Goal: Information Seeking & Learning: Compare options

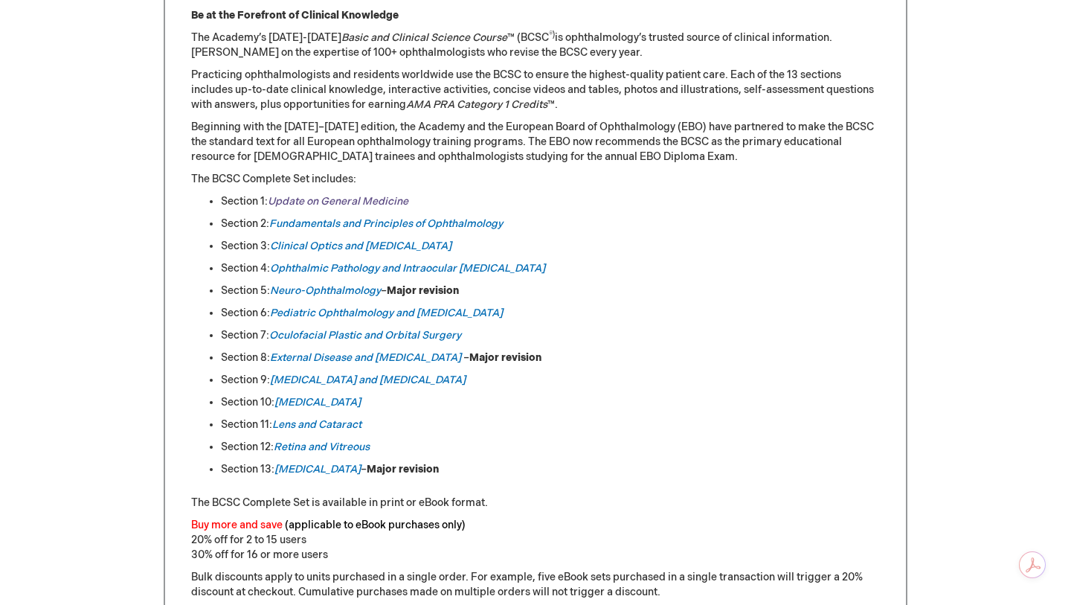
scroll to position [683, 0]
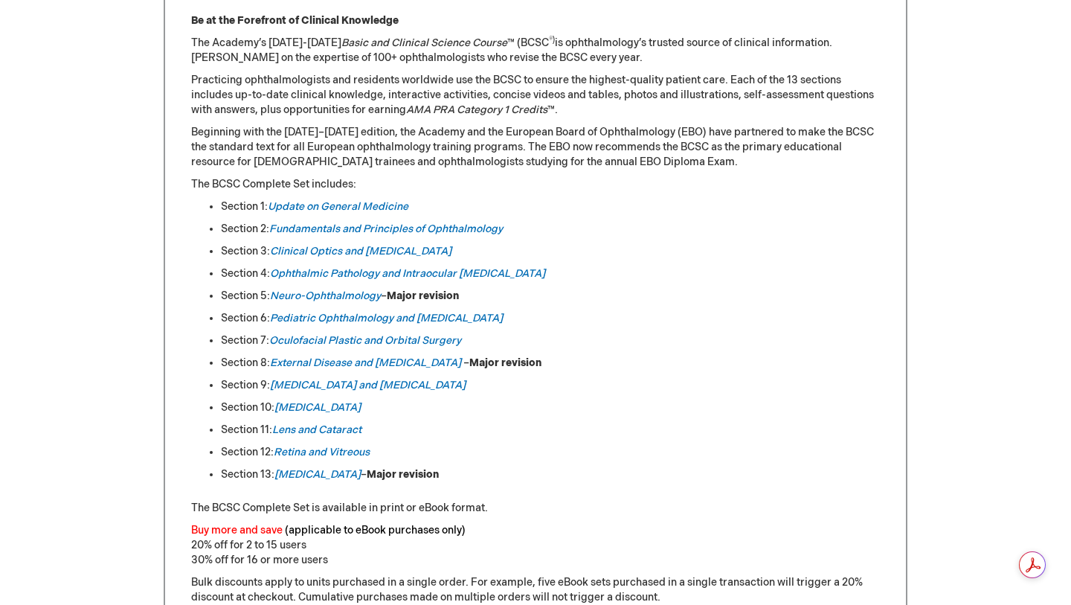
click at [634, 297] on li "Section 5: Neuro-Ophthalmology – Major revision" at bounding box center [550, 296] width 659 height 15
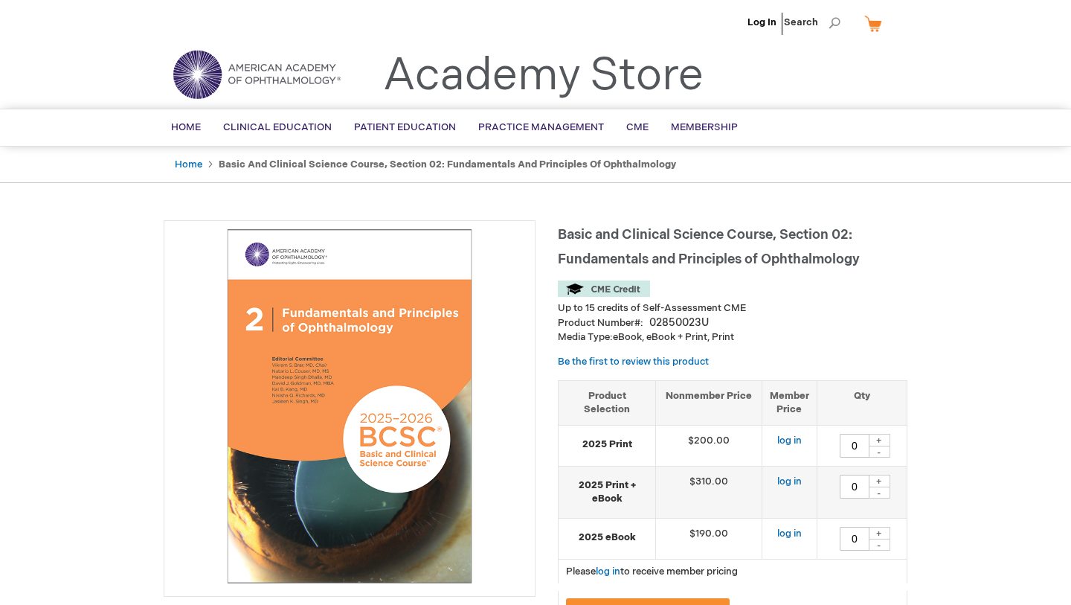
type input "0"
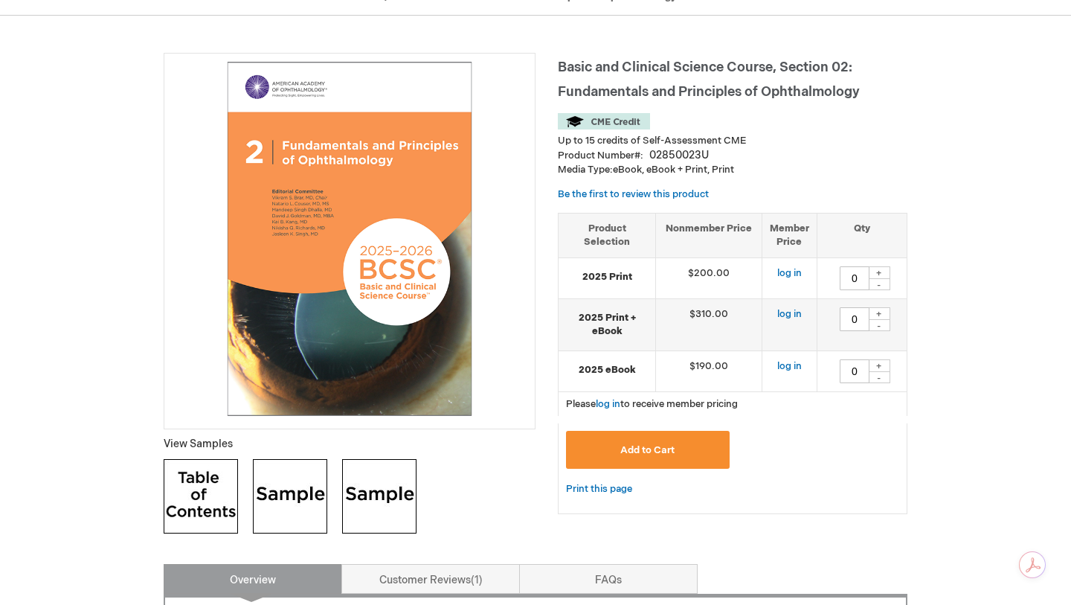
scroll to position [235, 0]
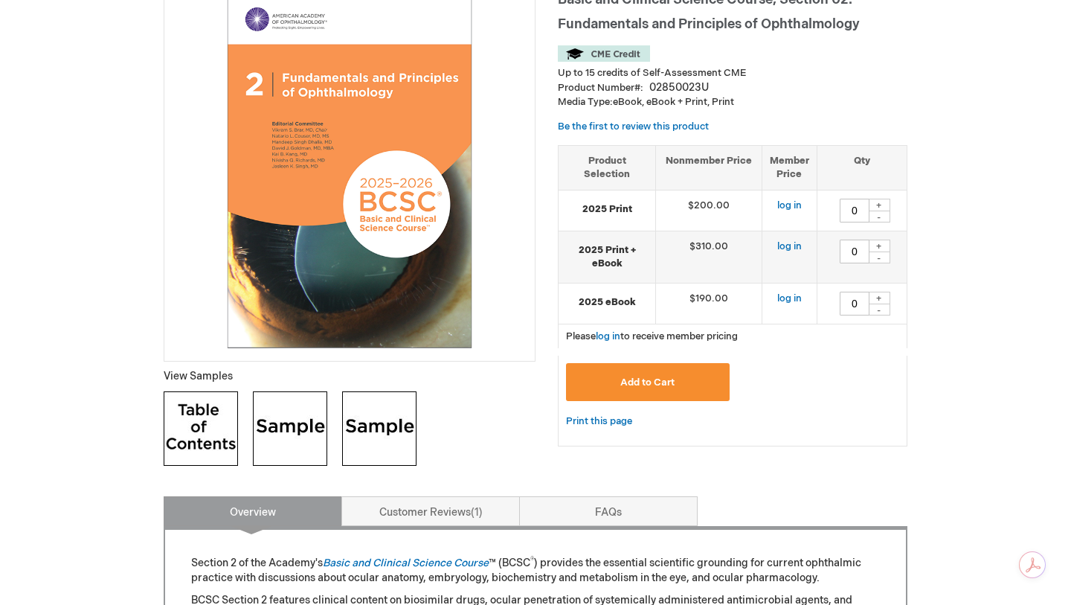
click at [205, 428] on img at bounding box center [201, 428] width 74 height 74
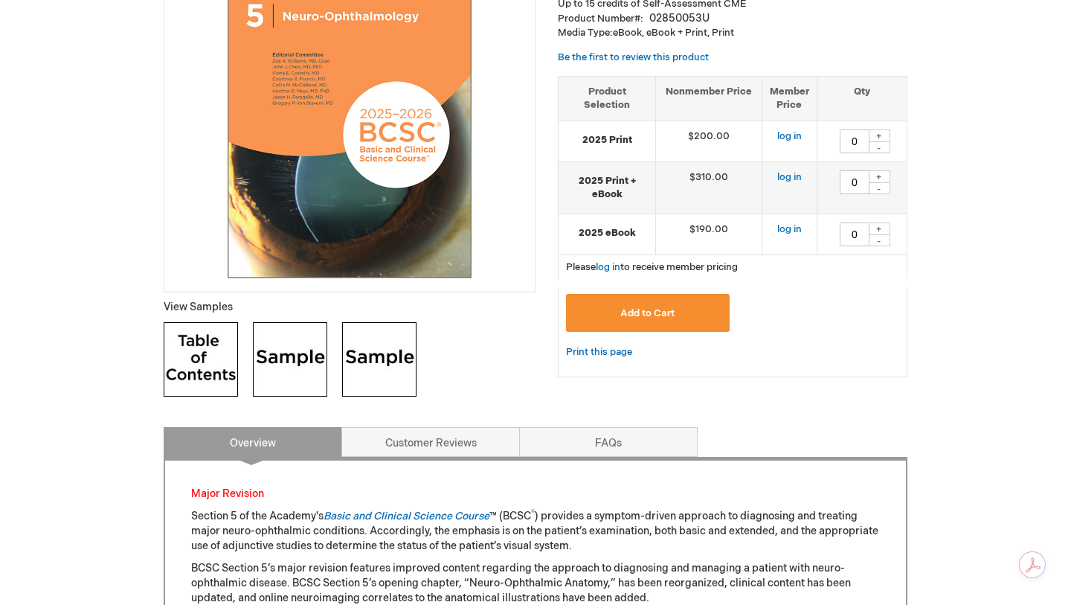
scroll to position [336, 0]
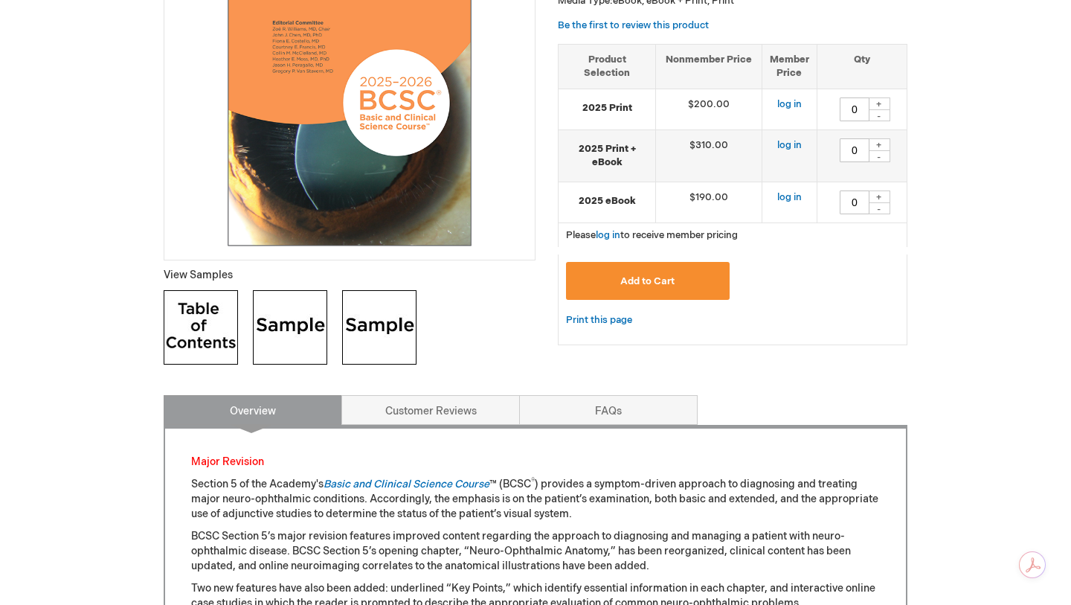
click at [205, 330] on img at bounding box center [201, 327] width 74 height 74
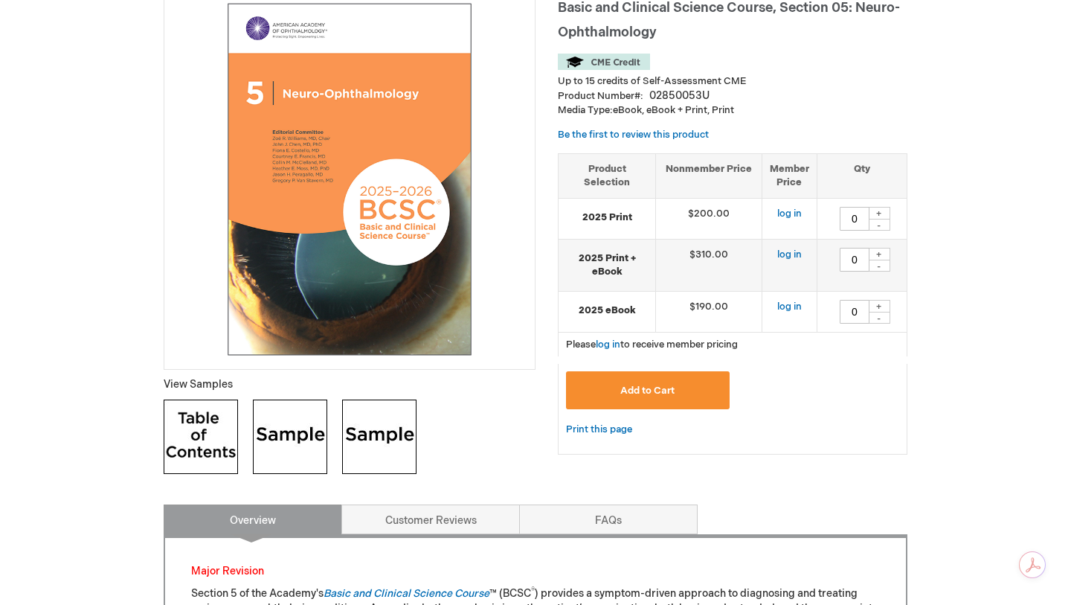
scroll to position [293, 0]
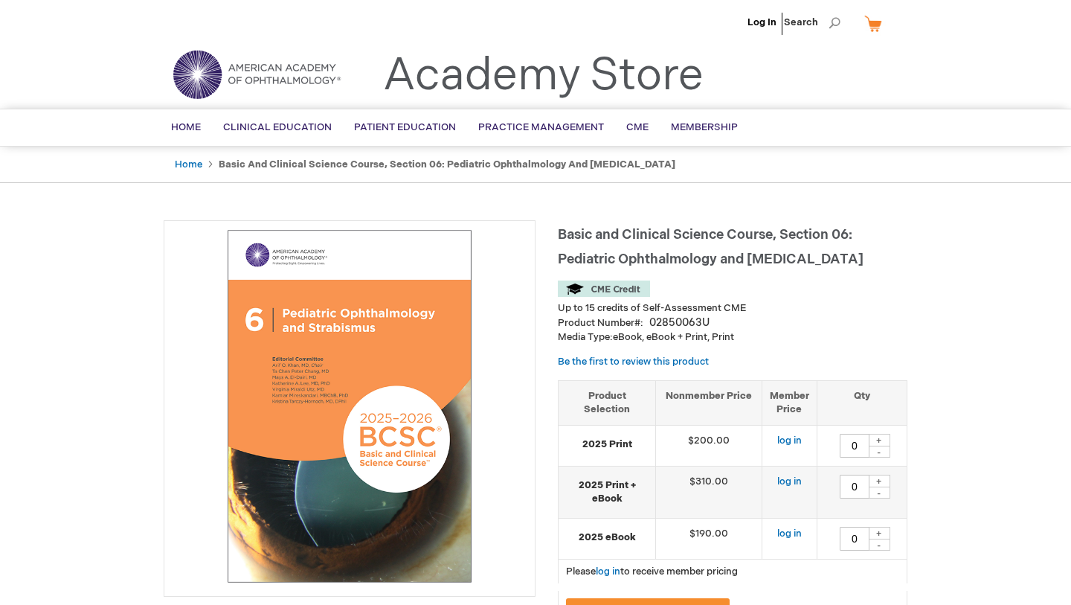
type input "0"
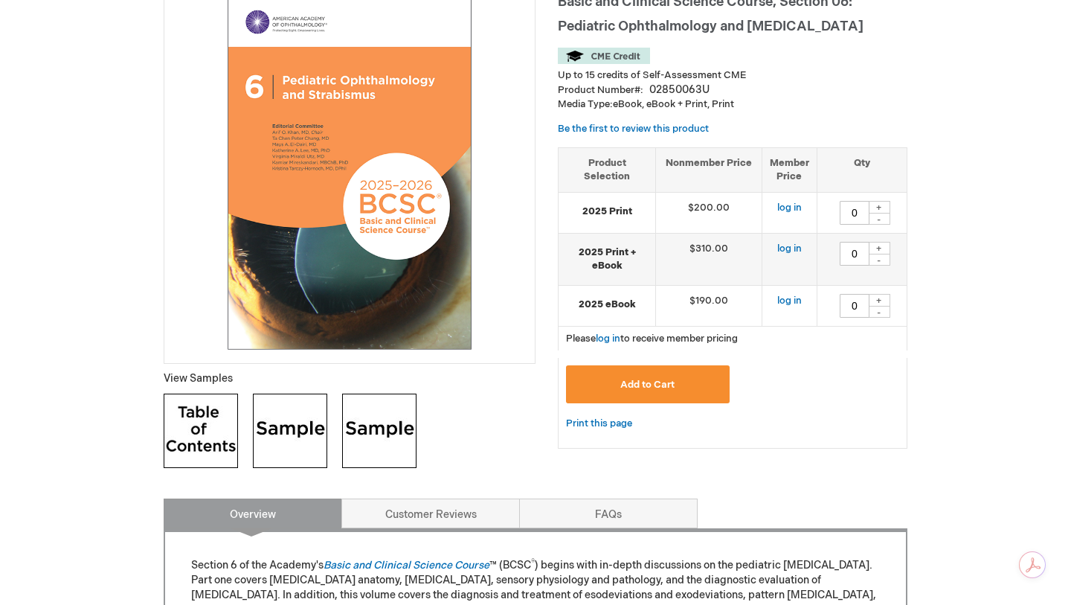
scroll to position [296, 0]
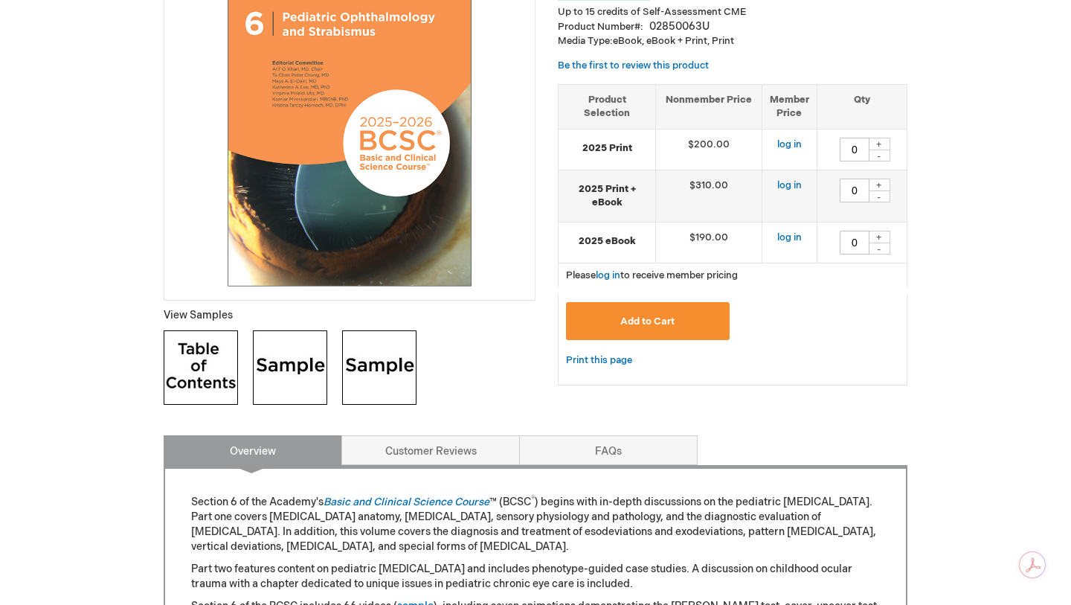
click at [187, 365] on img at bounding box center [201, 367] width 74 height 74
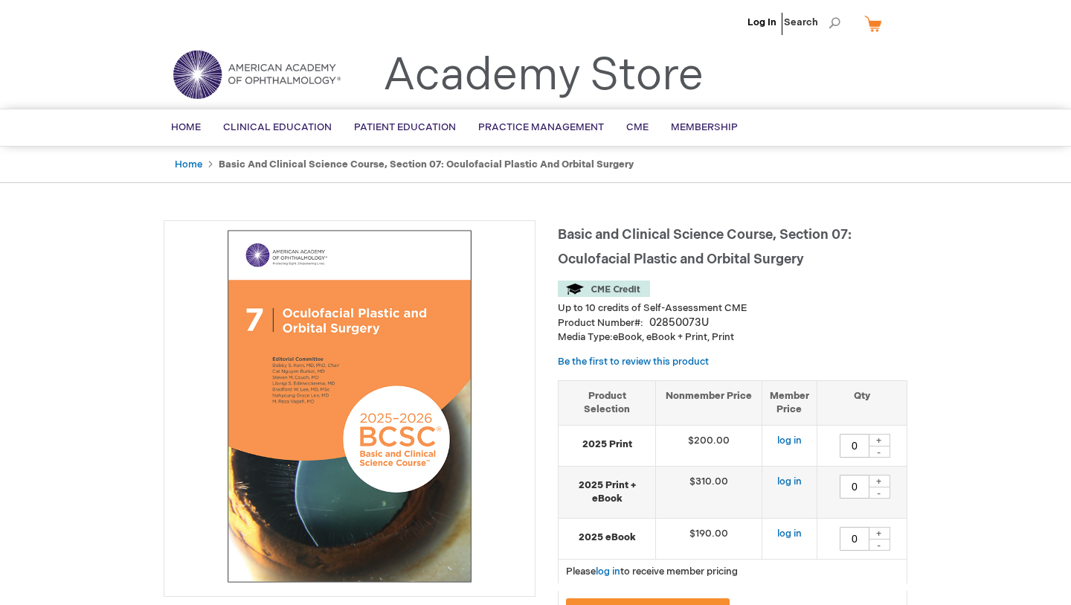
type input "0"
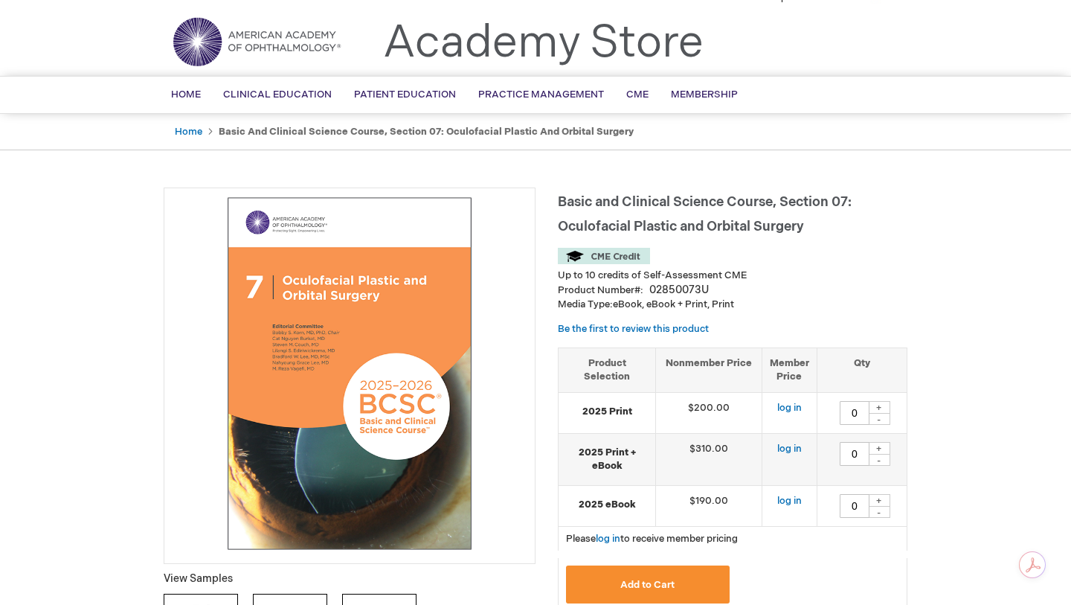
scroll to position [362, 0]
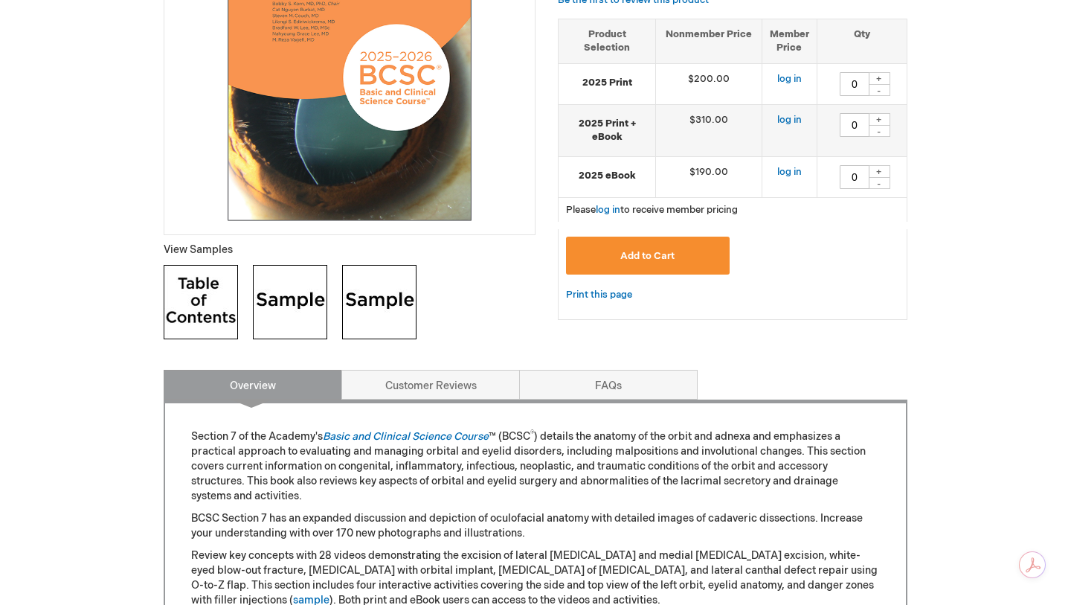
click at [205, 314] on img at bounding box center [201, 302] width 74 height 74
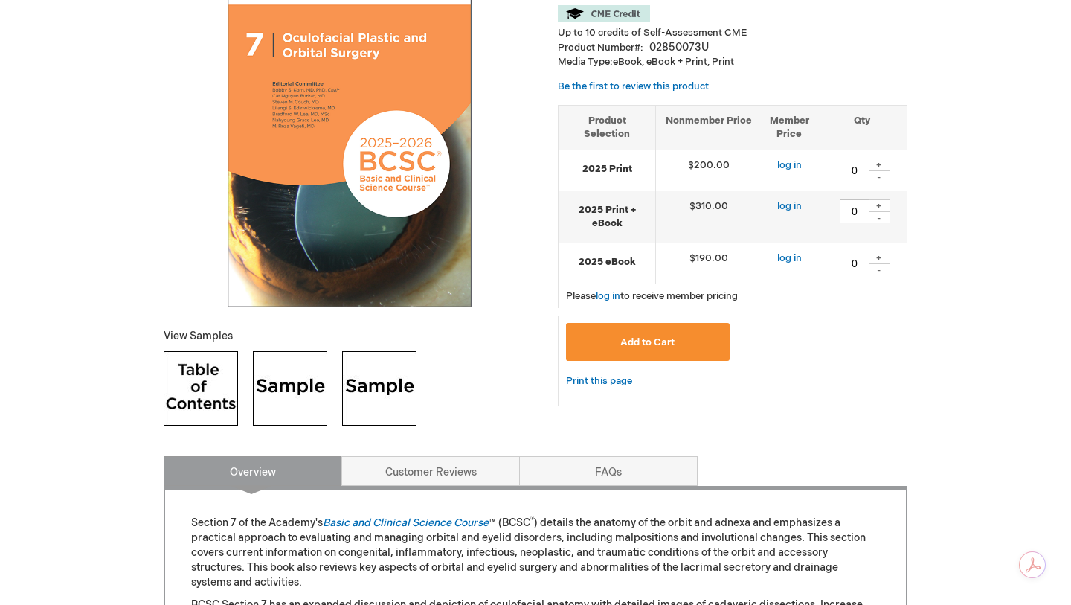
scroll to position [239, 0]
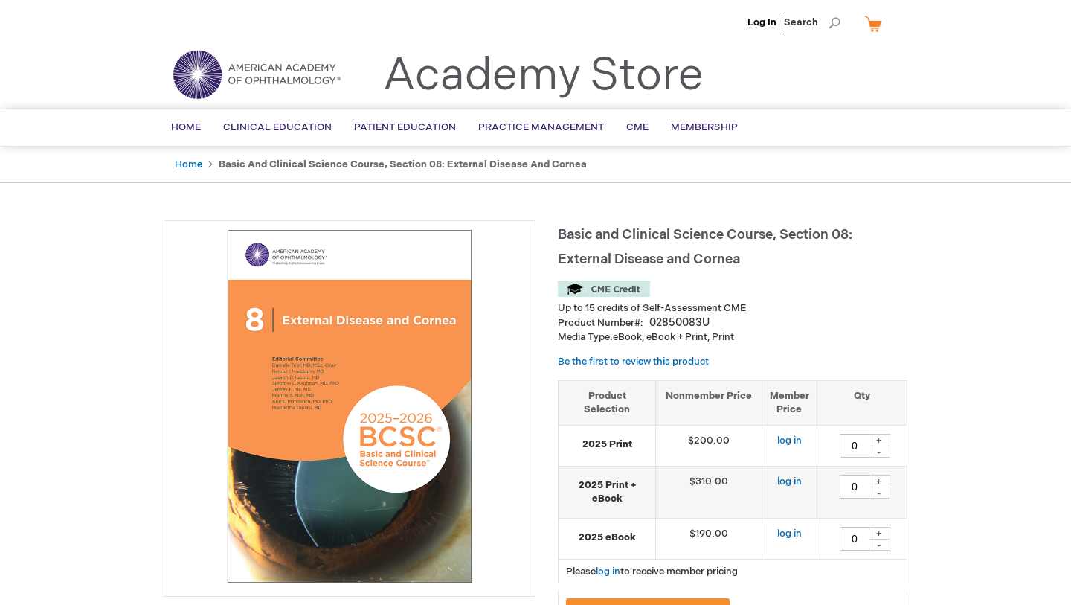
type input "0"
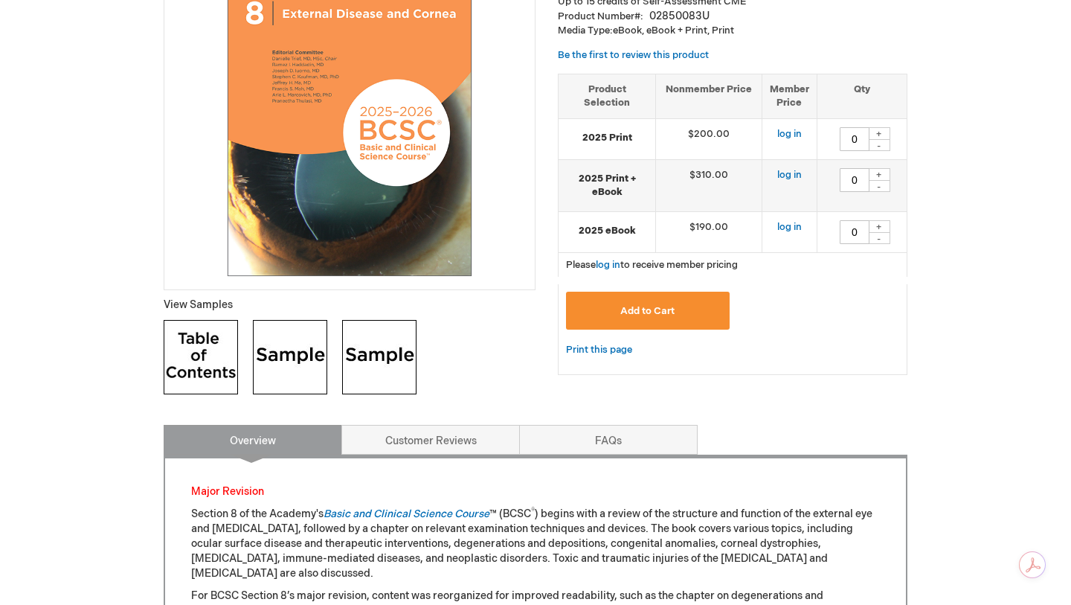
scroll to position [443, 0]
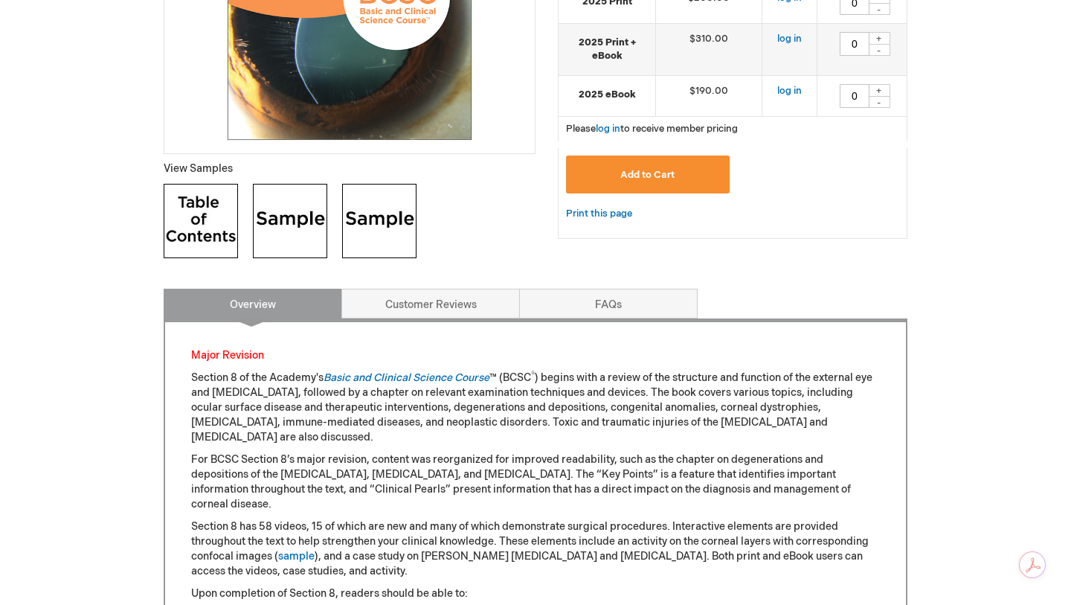
click at [206, 218] on img at bounding box center [201, 221] width 74 height 74
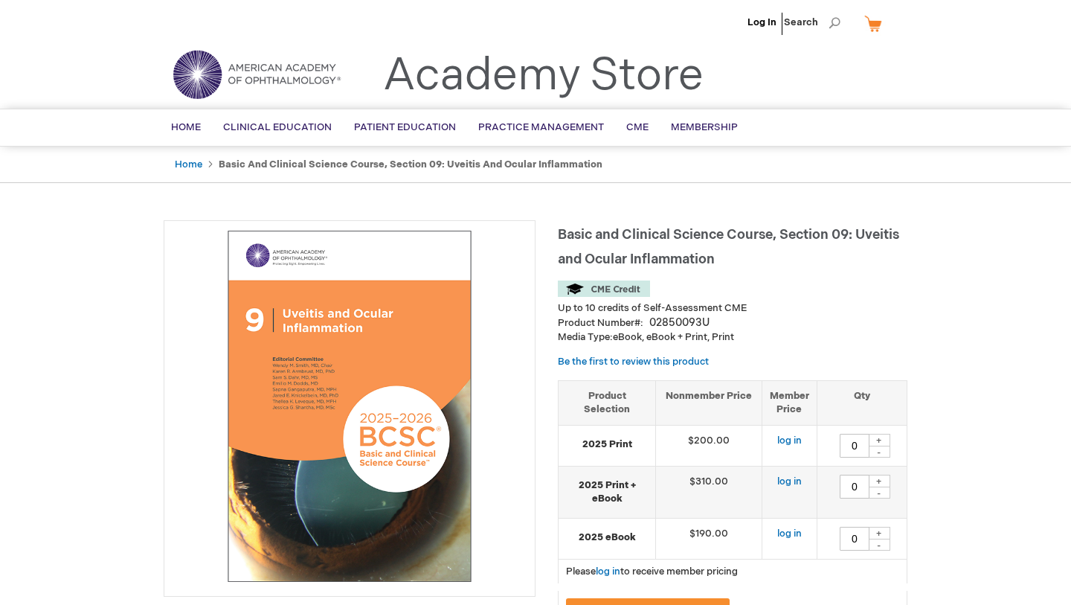
type input "0"
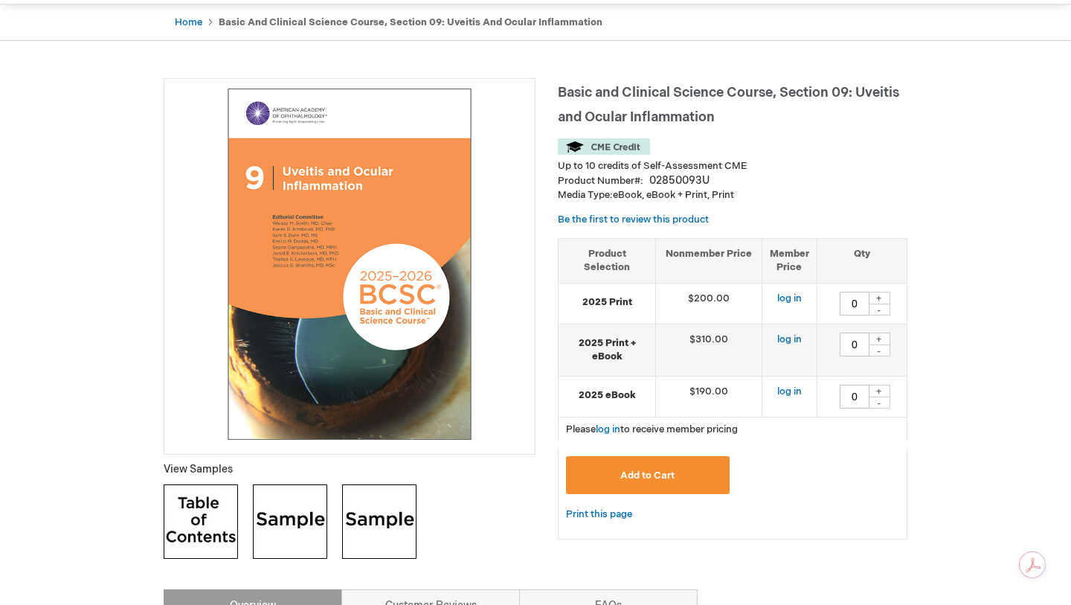
scroll to position [545, 0]
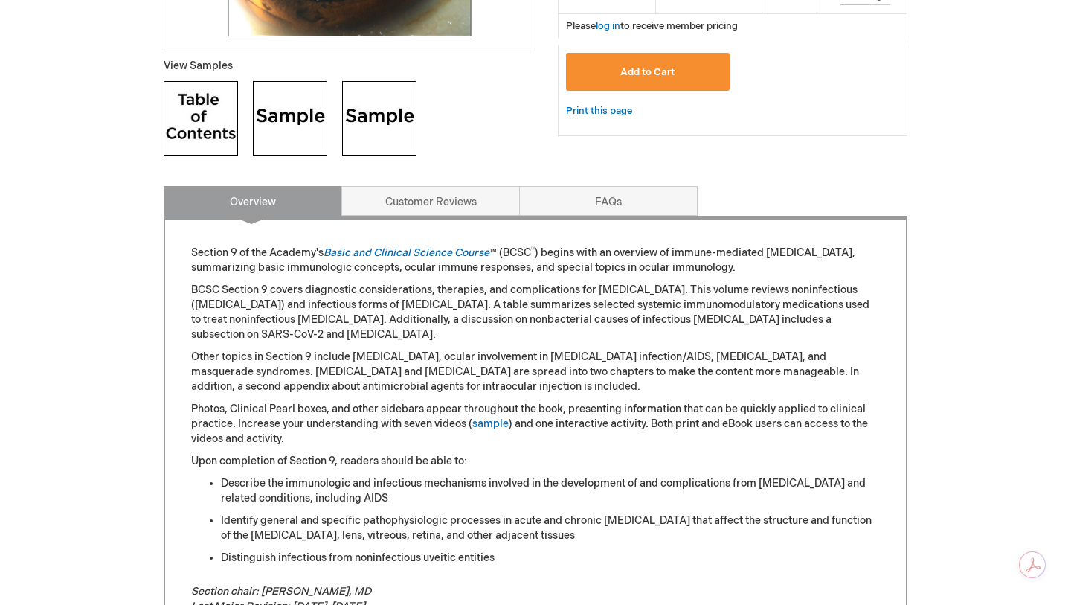
click at [203, 111] on img at bounding box center [201, 118] width 74 height 74
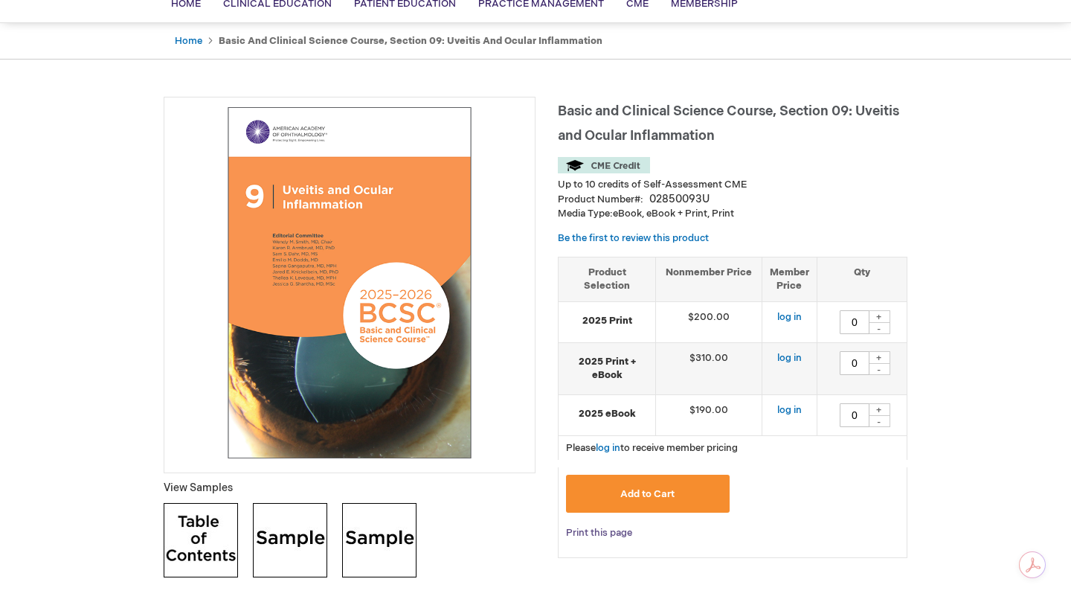
scroll to position [34, 0]
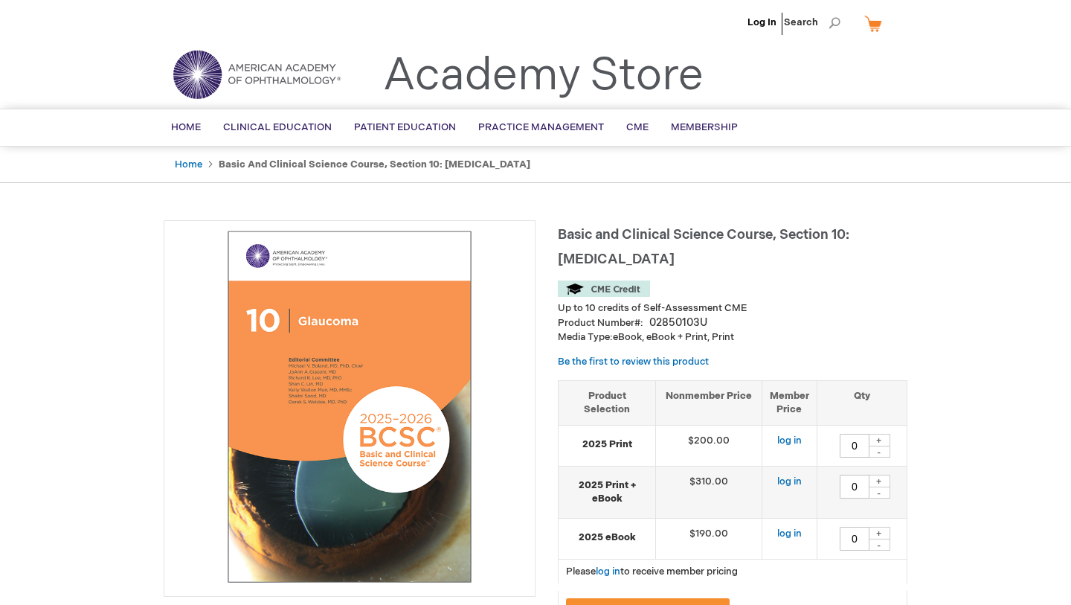
type input "0"
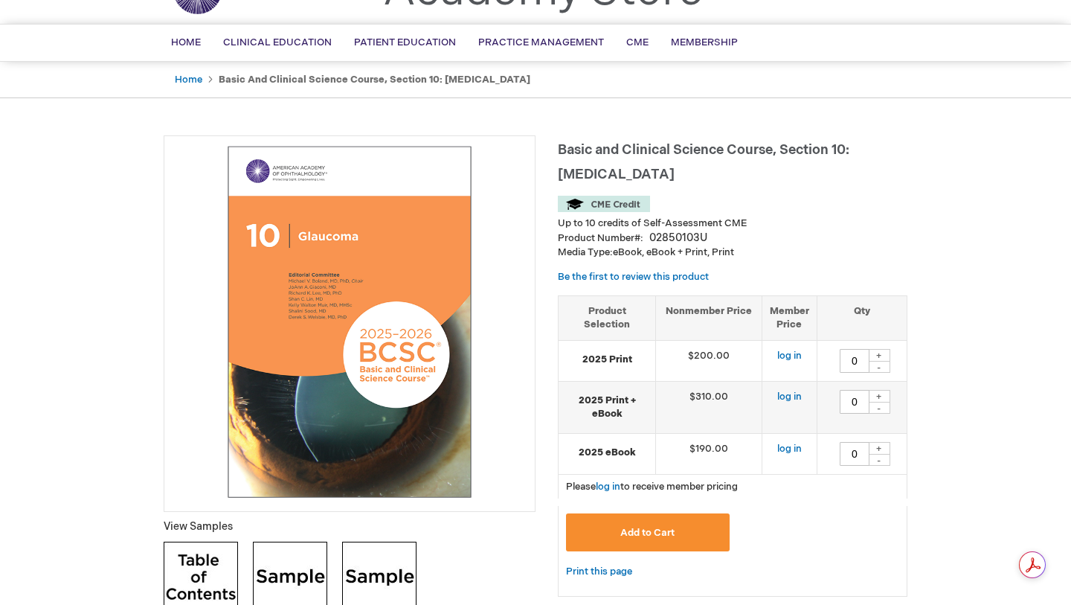
scroll to position [348, 0]
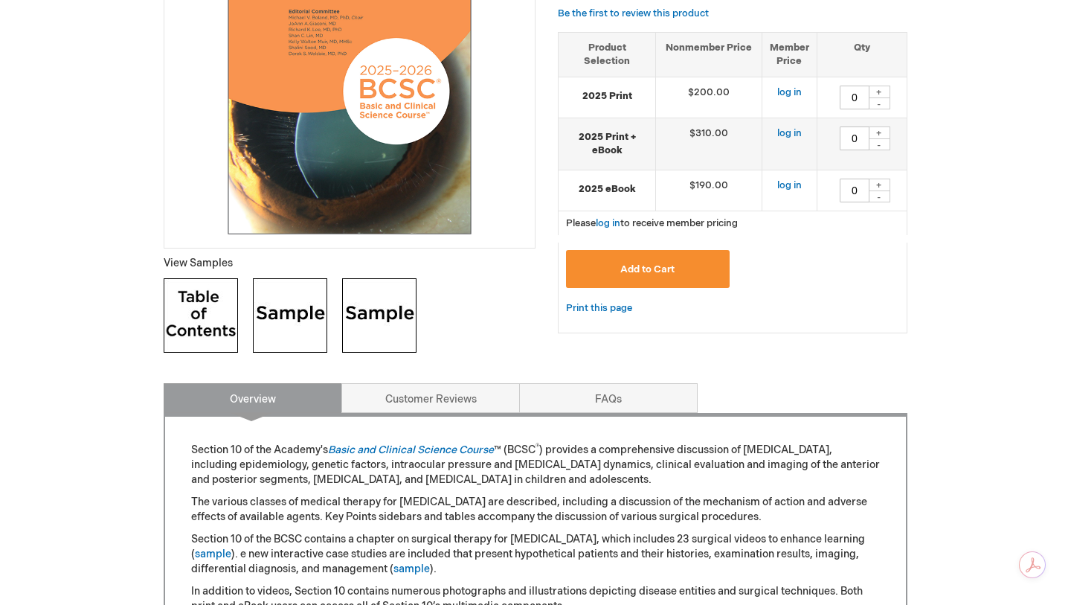
click at [202, 315] on img at bounding box center [201, 315] width 74 height 74
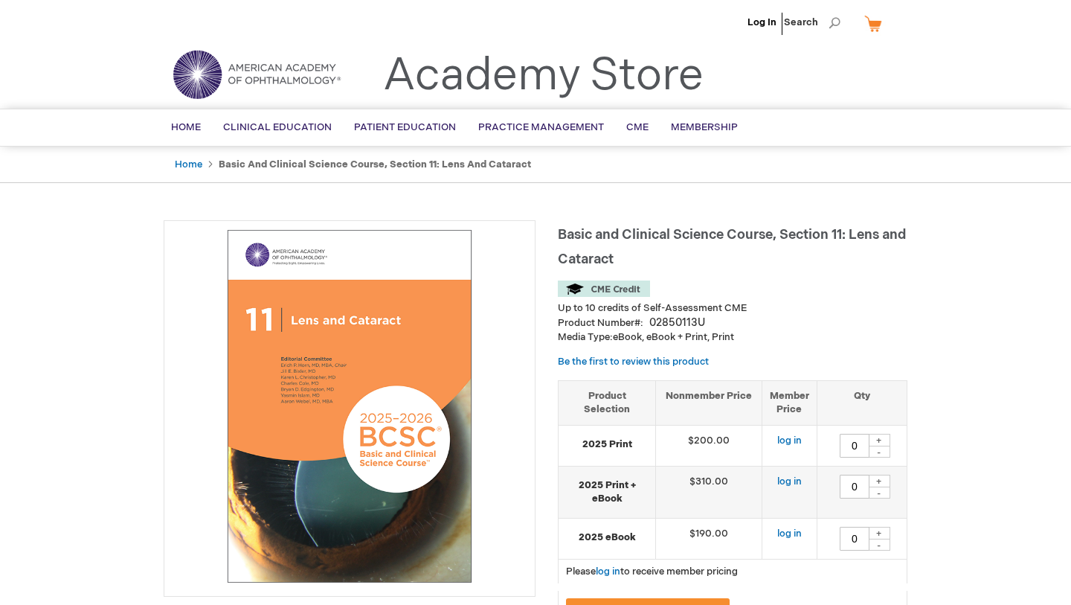
type input "0"
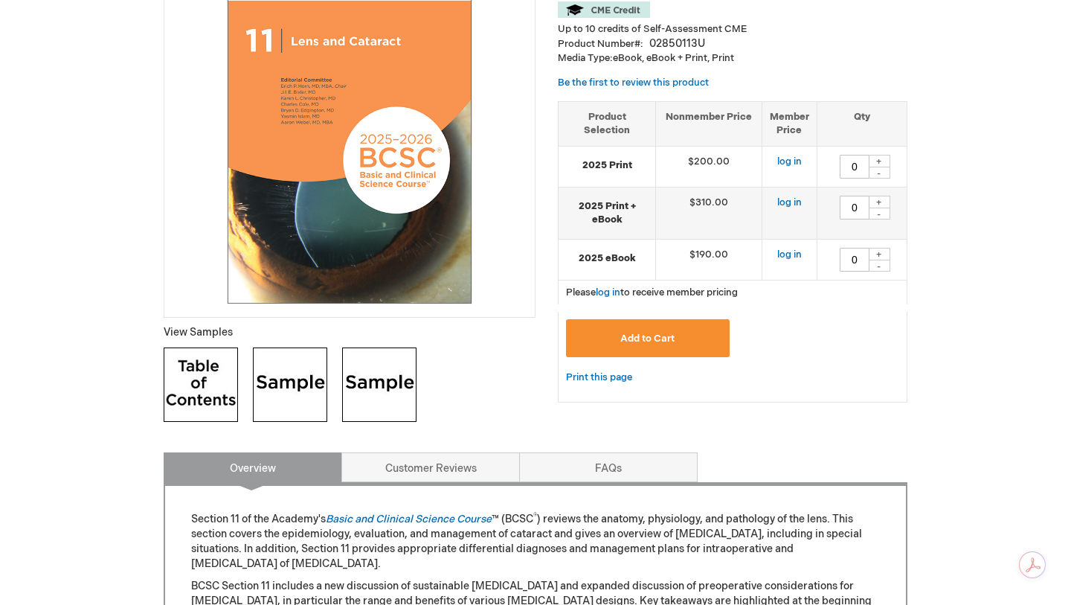
scroll to position [373, 0]
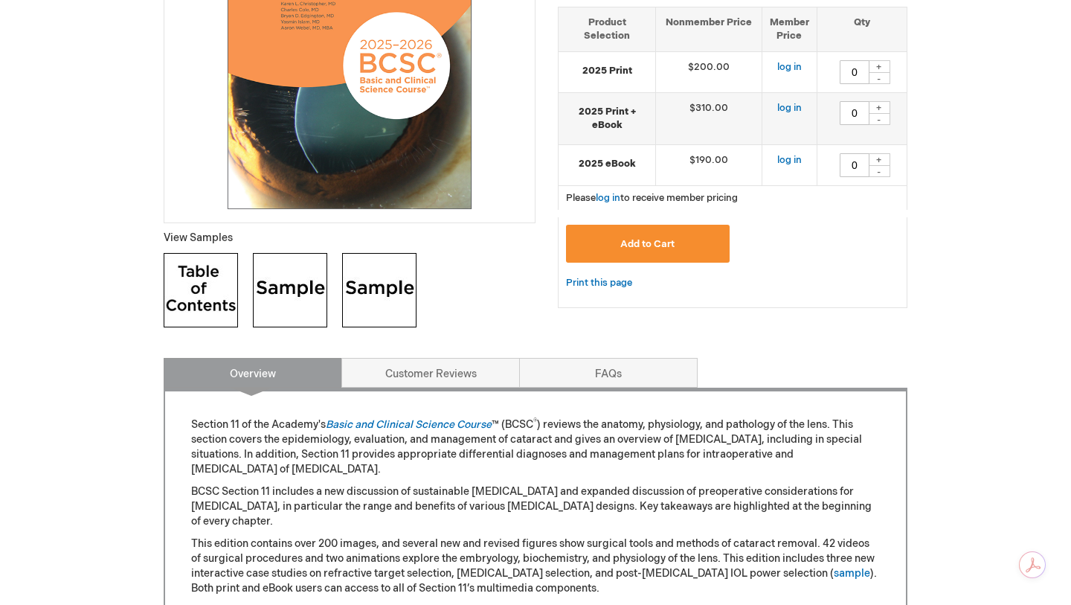
click at [213, 298] on img at bounding box center [201, 290] width 74 height 74
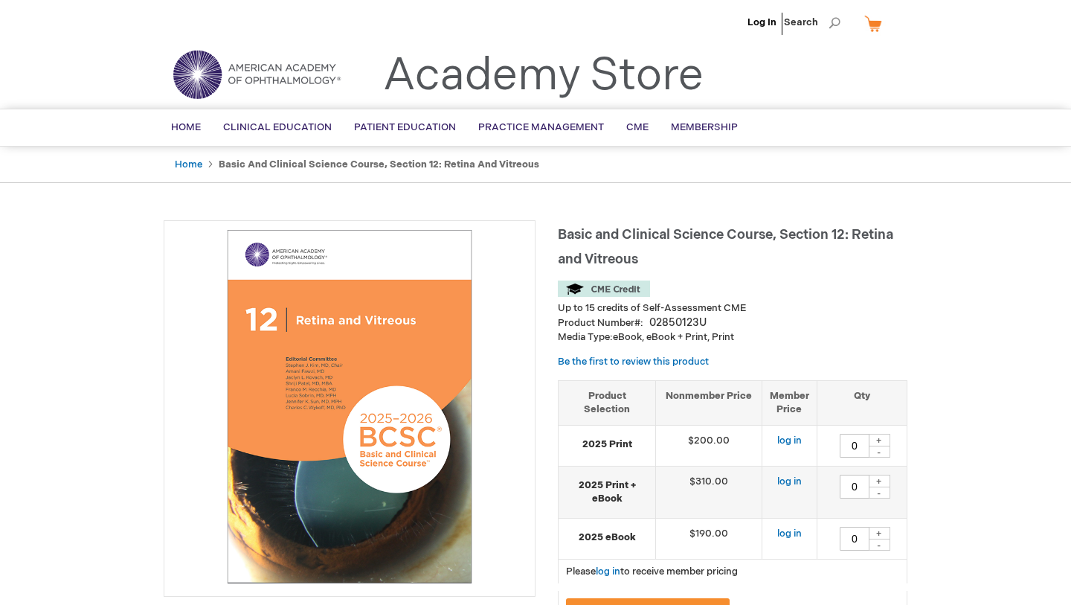
type input "0"
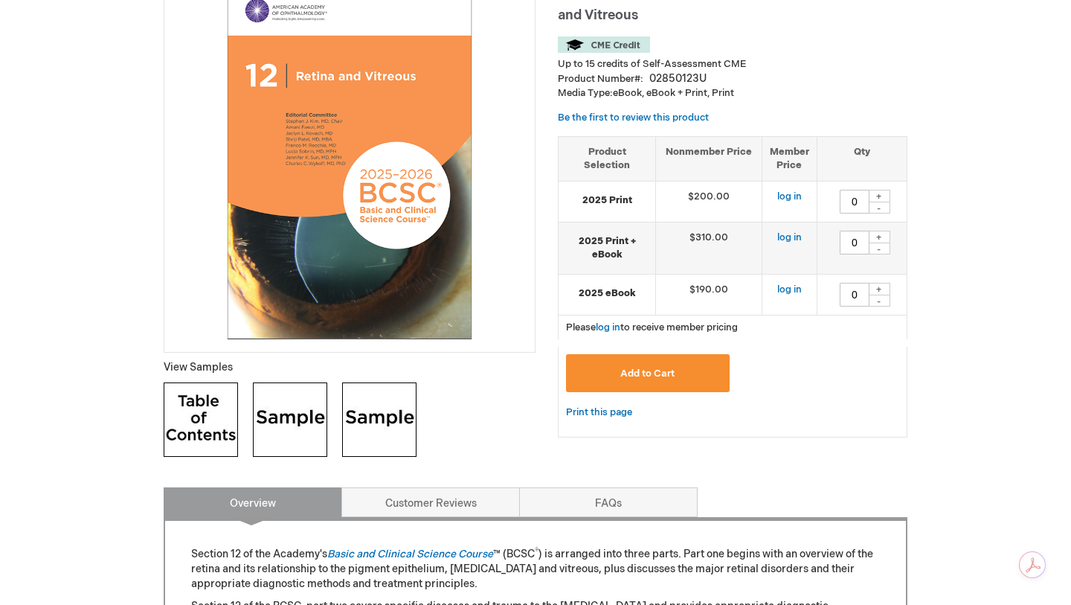
scroll to position [275, 0]
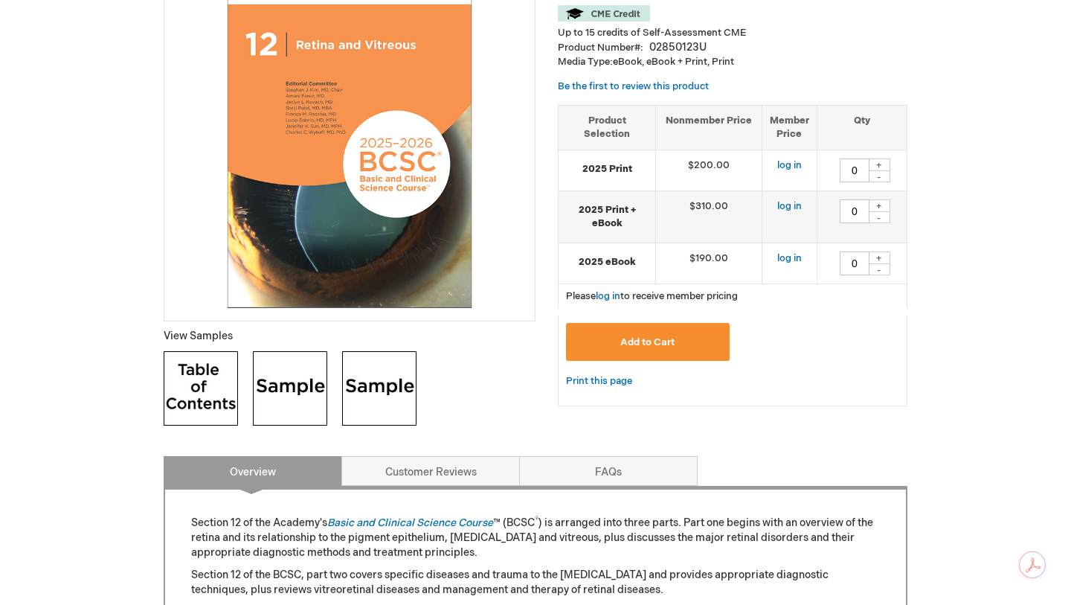
click at [200, 405] on img at bounding box center [201, 388] width 74 height 74
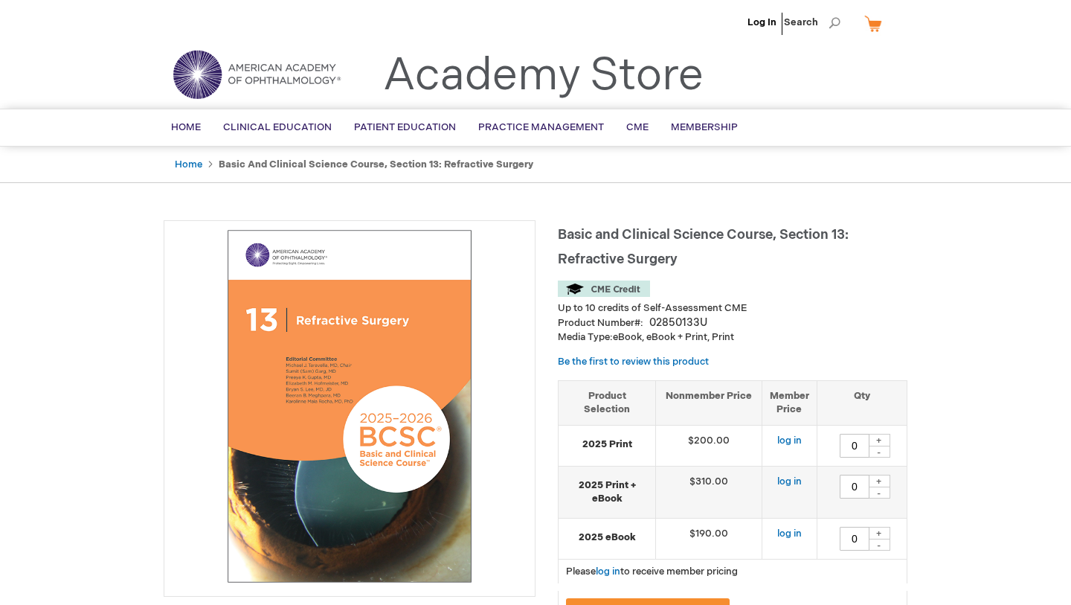
type input "0"
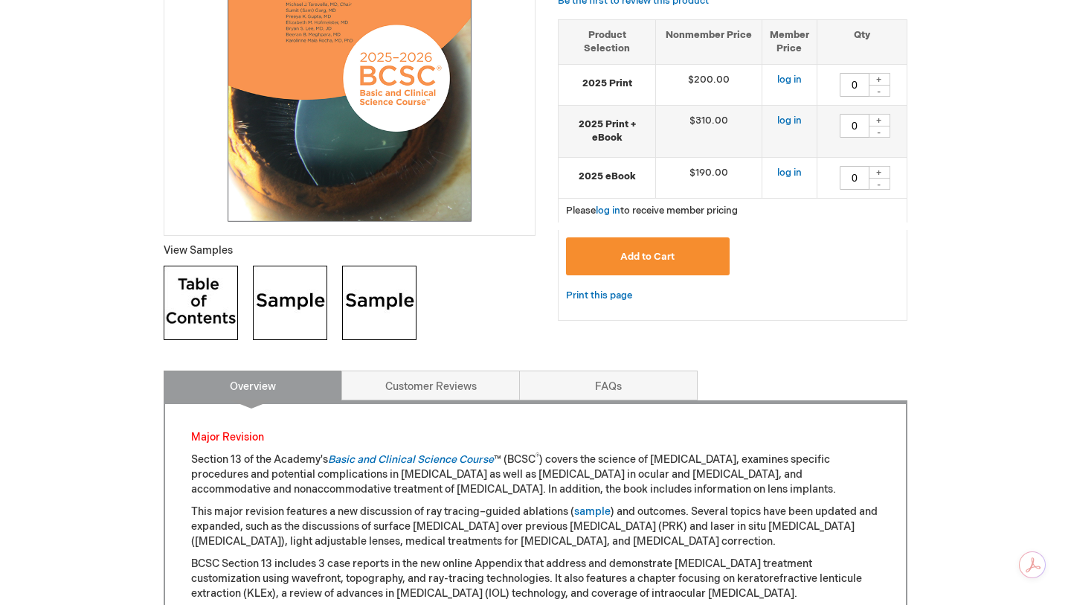
scroll to position [425, 0]
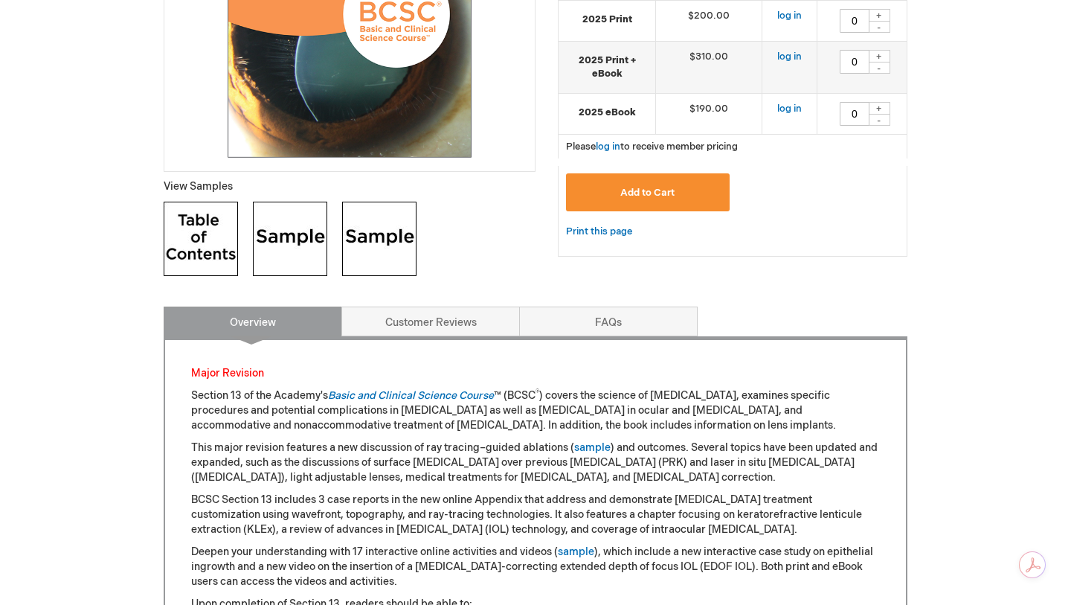
click at [201, 239] on img at bounding box center [201, 239] width 74 height 74
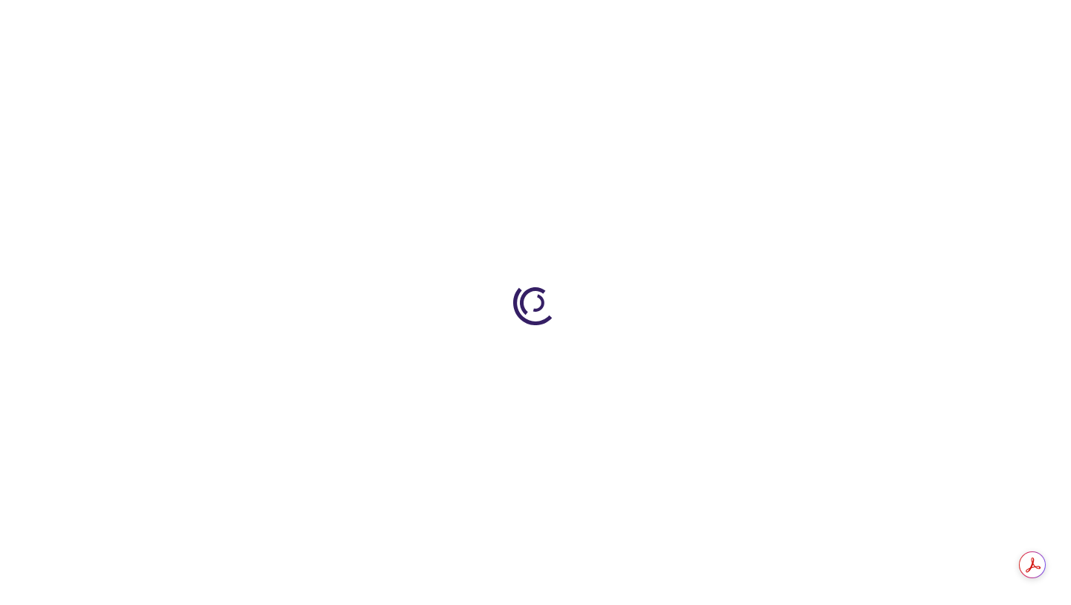
type input "0"
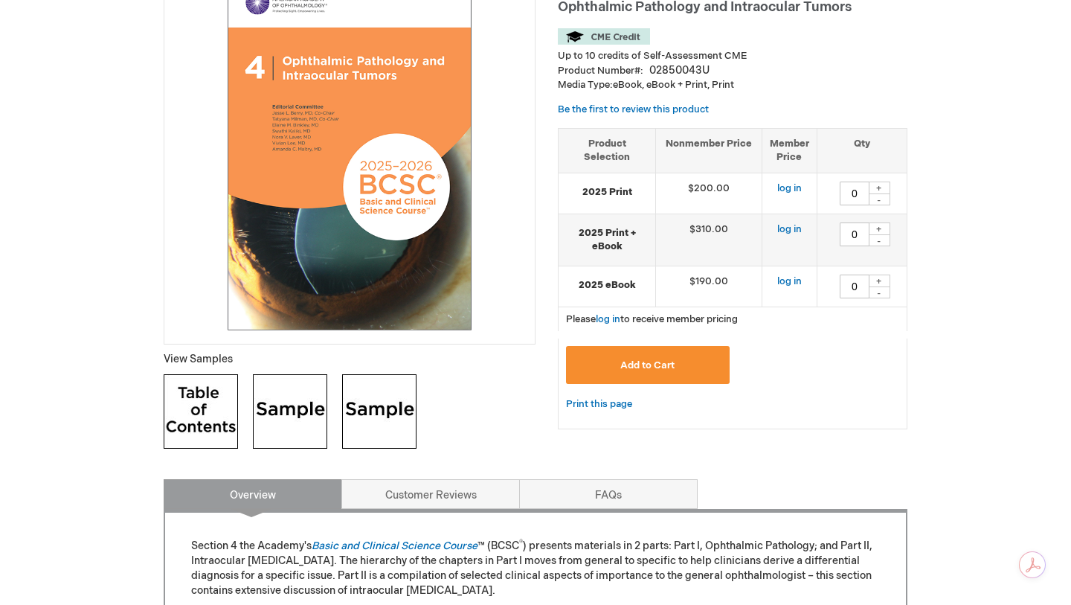
scroll to position [295, 0]
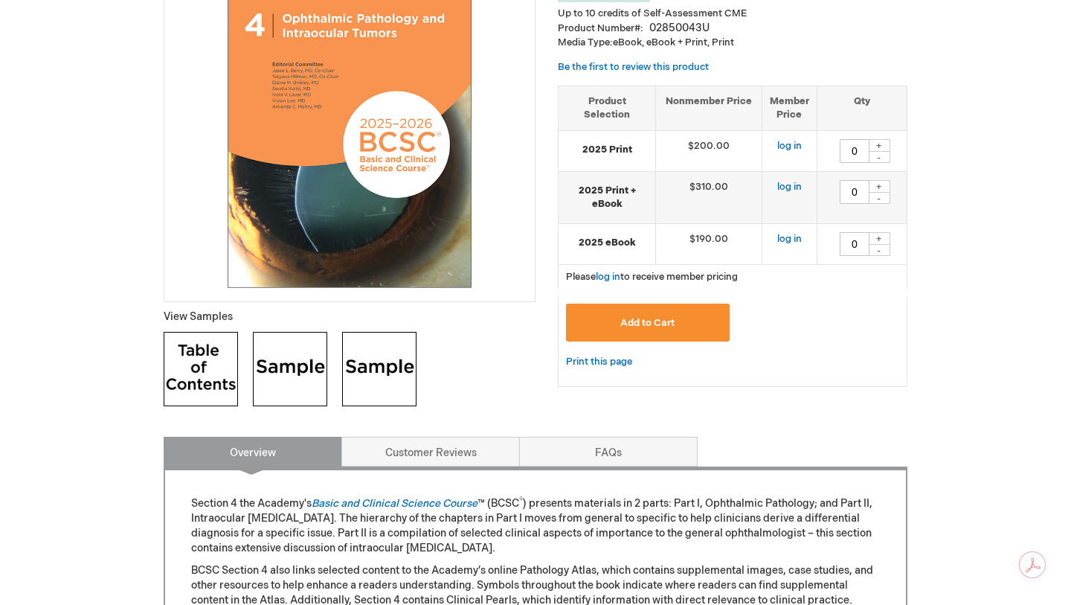
click at [193, 343] on img at bounding box center [201, 369] width 74 height 74
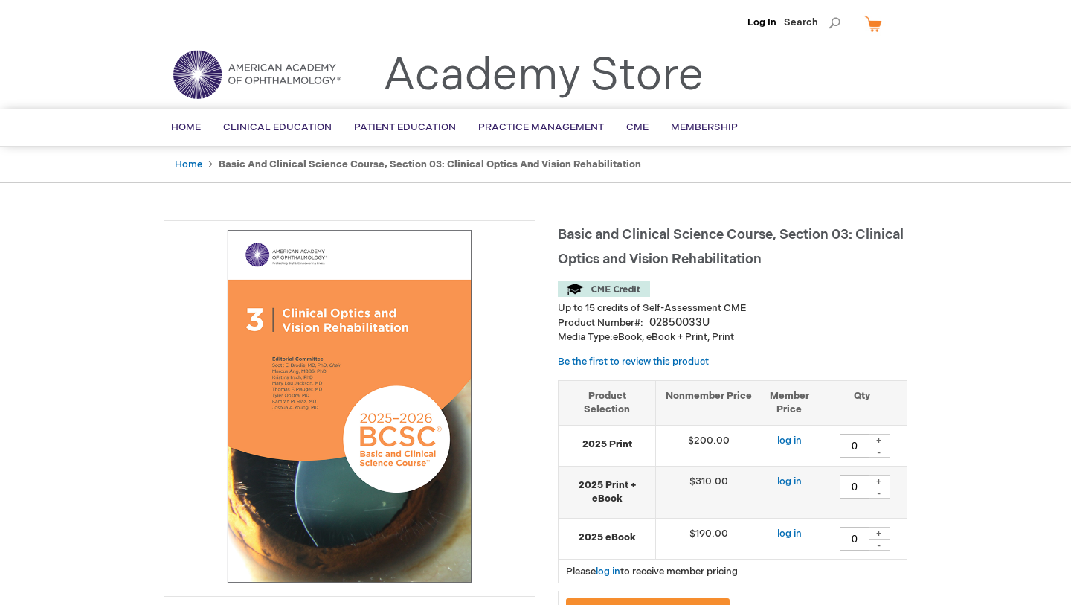
type input "0"
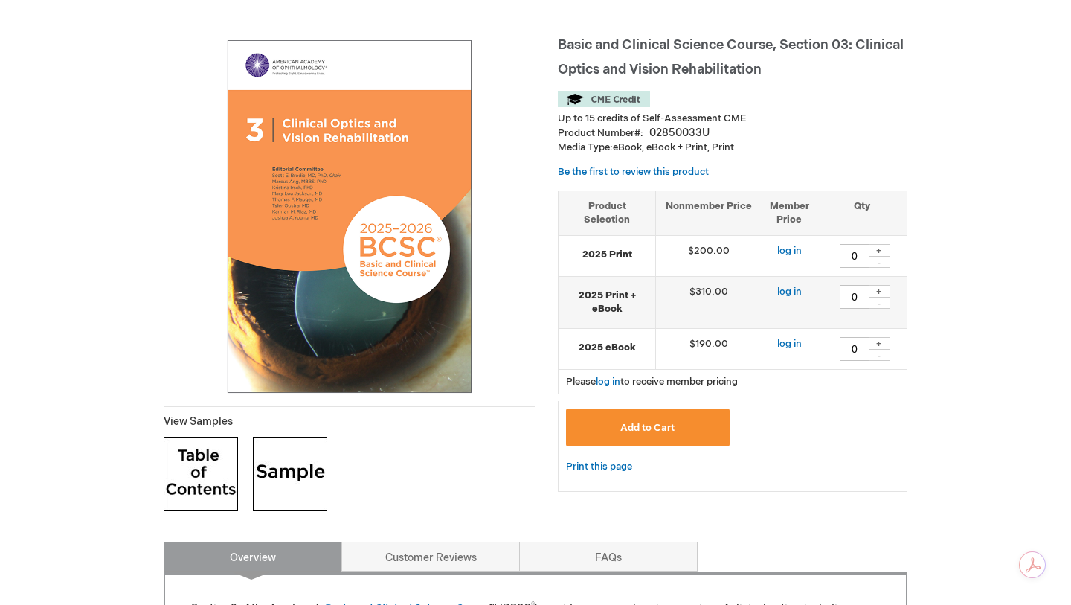
scroll to position [231, 0]
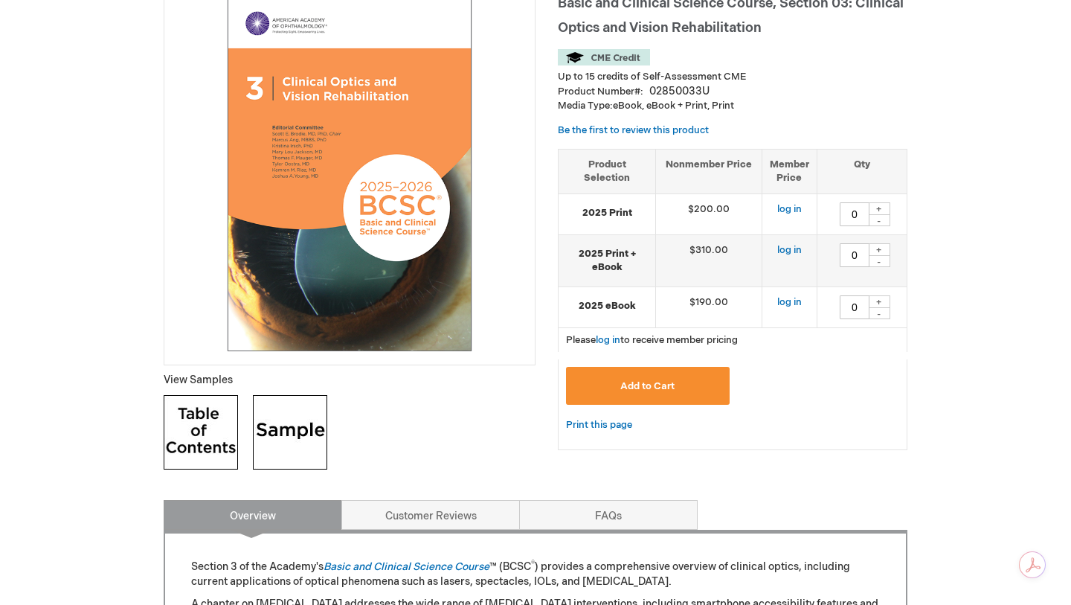
click at [193, 440] on img at bounding box center [201, 432] width 74 height 74
